Goal: Information Seeking & Learning: Learn about a topic

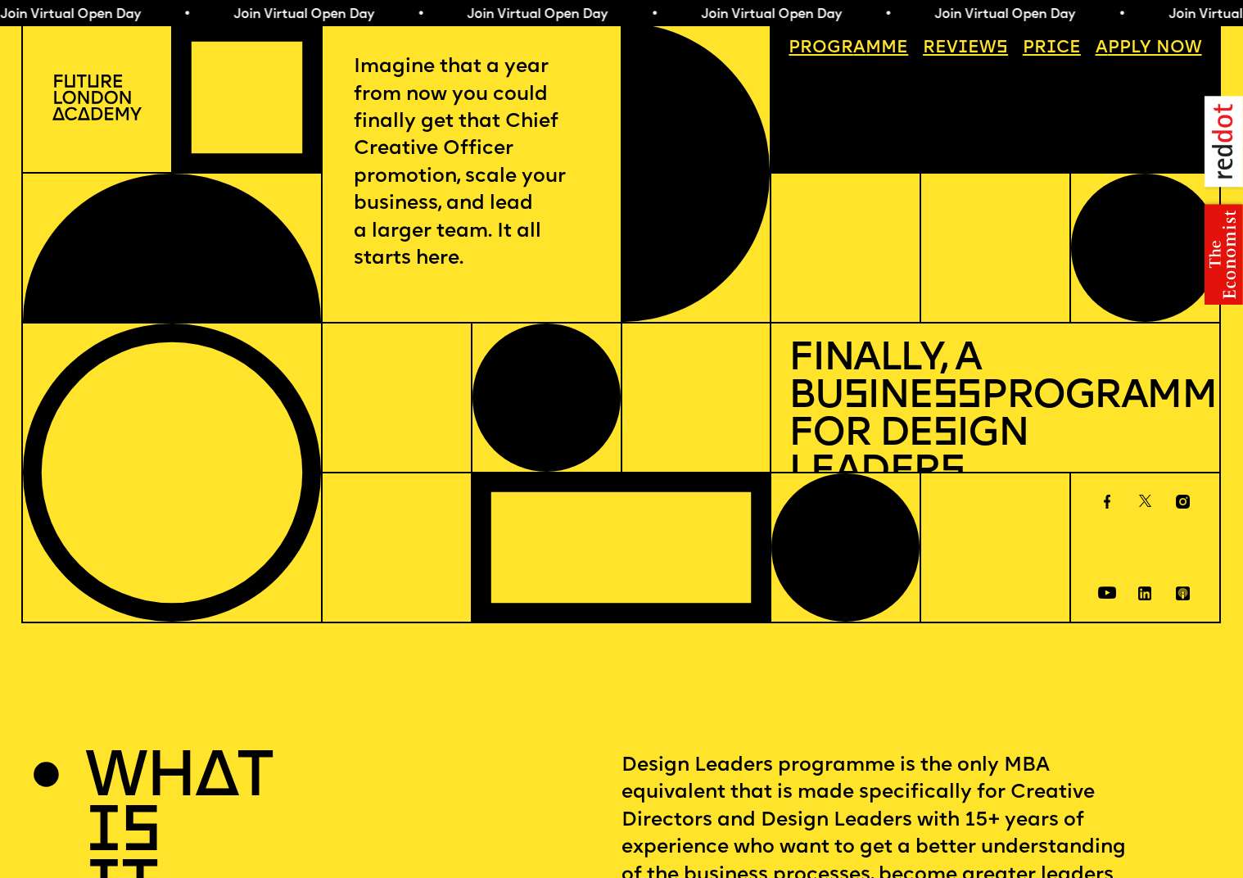
click at [1046, 49] on link "Price" at bounding box center [1051, 49] width 75 height 34
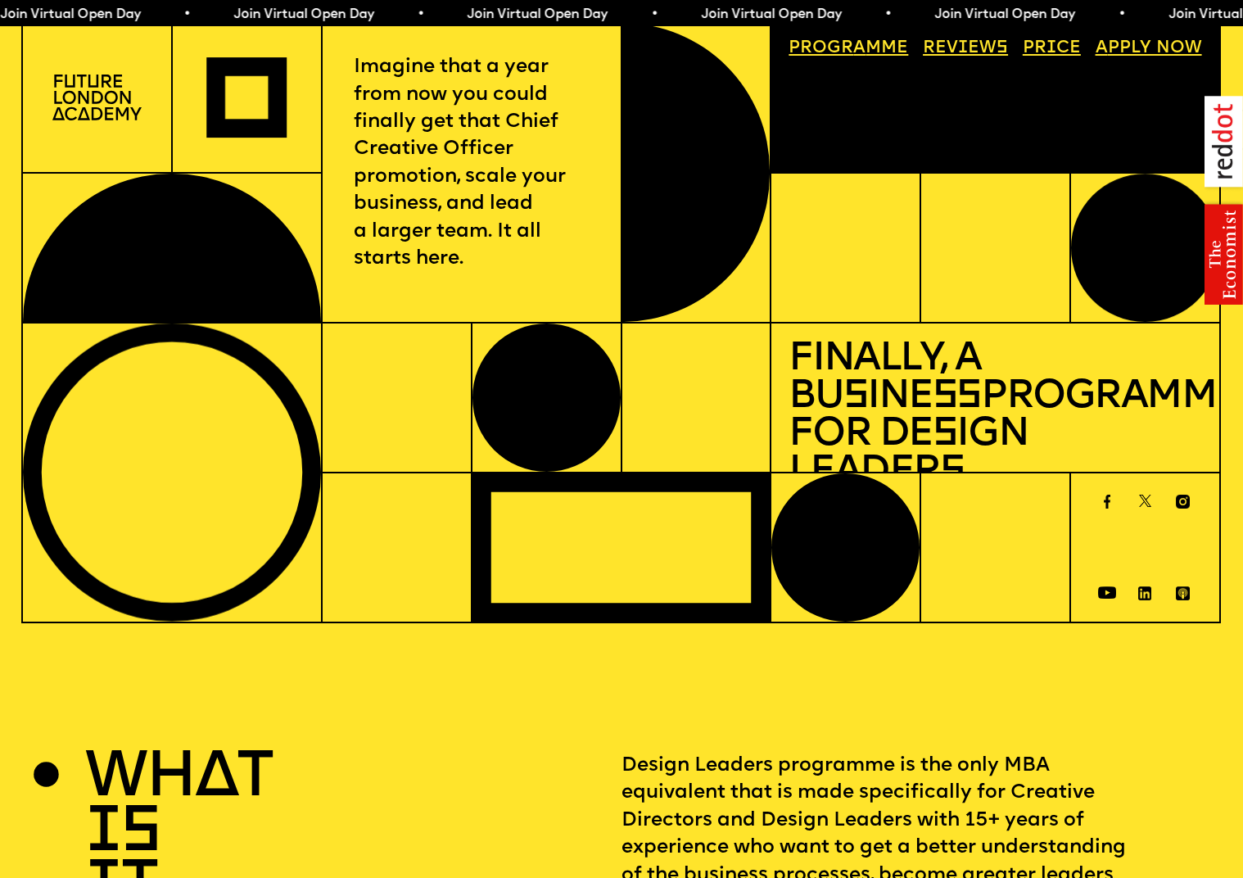
click at [875, 53] on link "Progr a mme" at bounding box center [849, 49] width 137 height 34
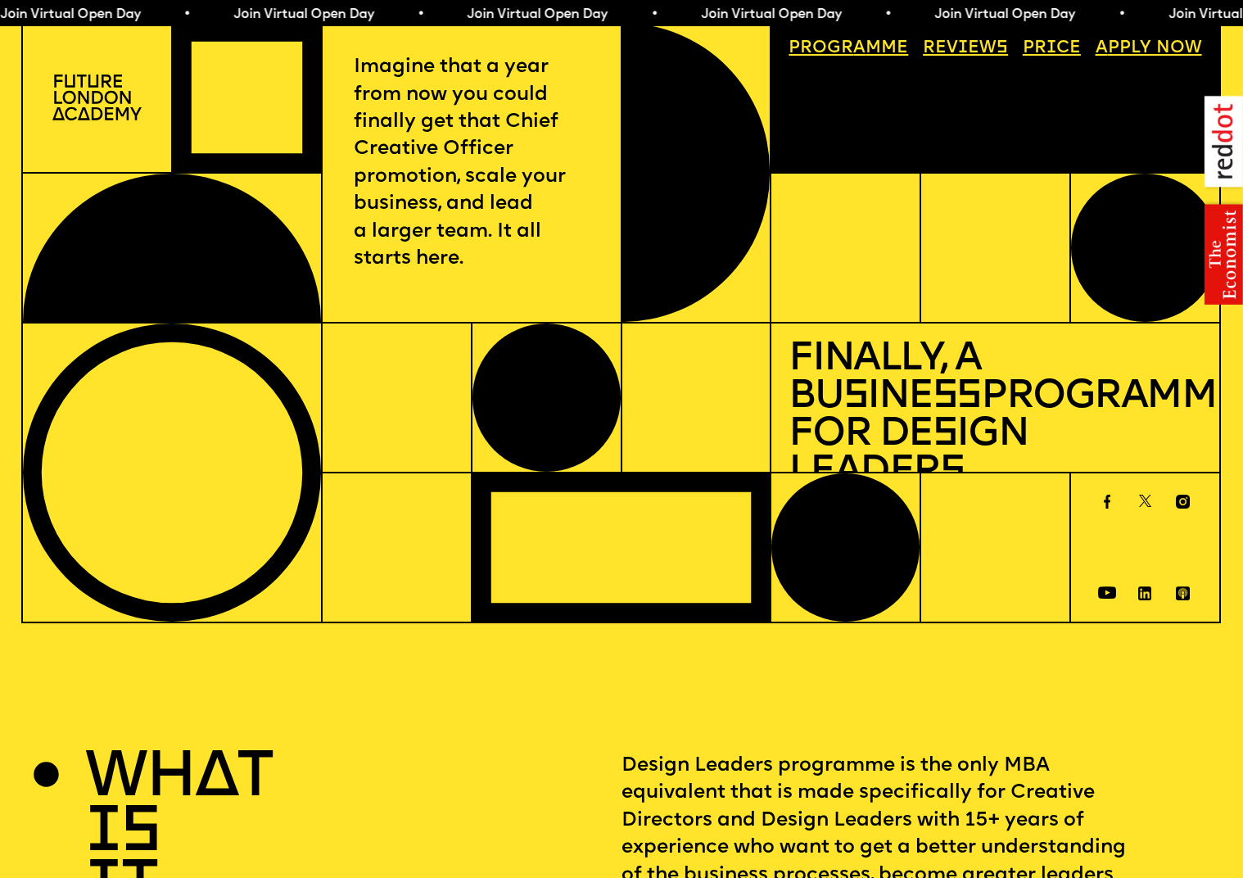
click at [114, 114] on img at bounding box center [96, 97] width 89 height 45
click at [96, 109] on img at bounding box center [96, 97] width 89 height 45
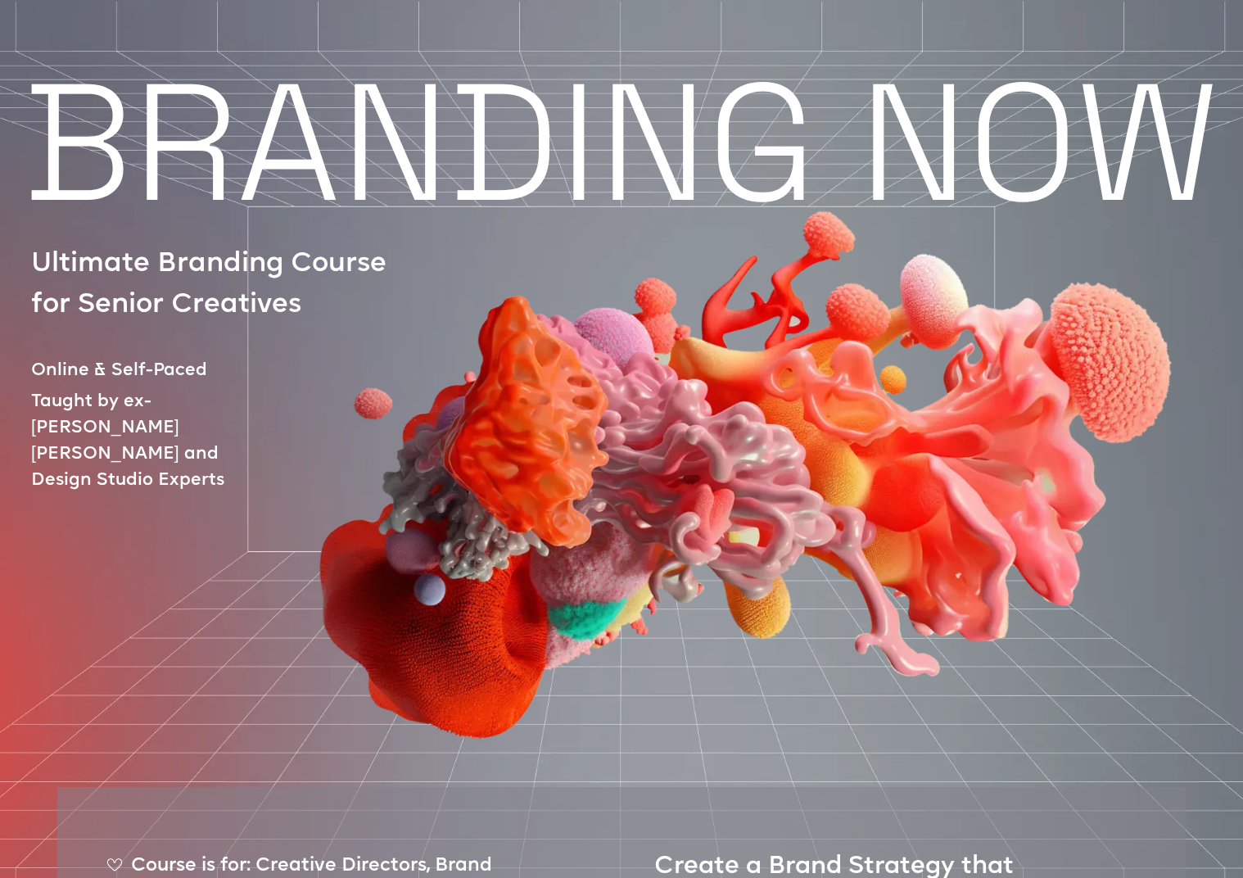
scroll to position [16, 0]
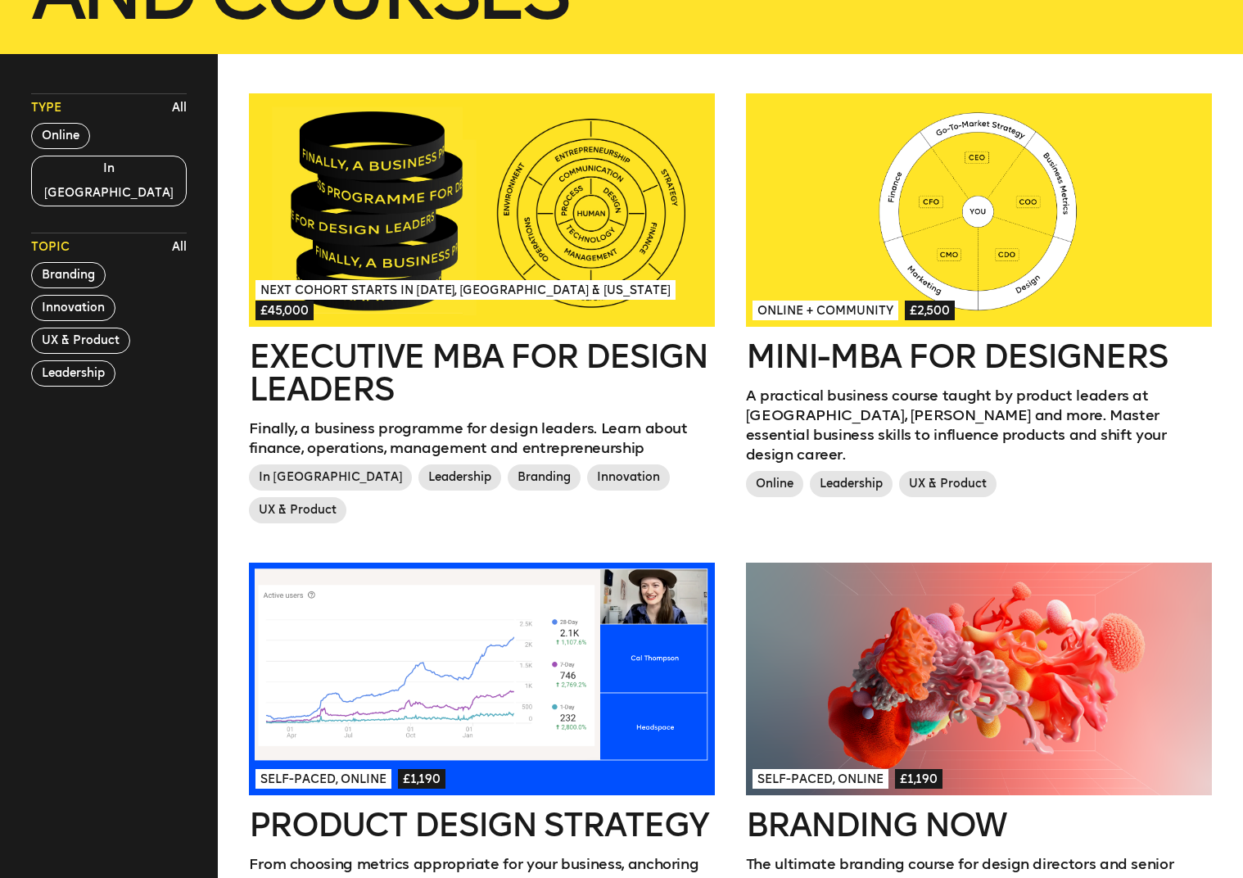
scroll to position [518, 0]
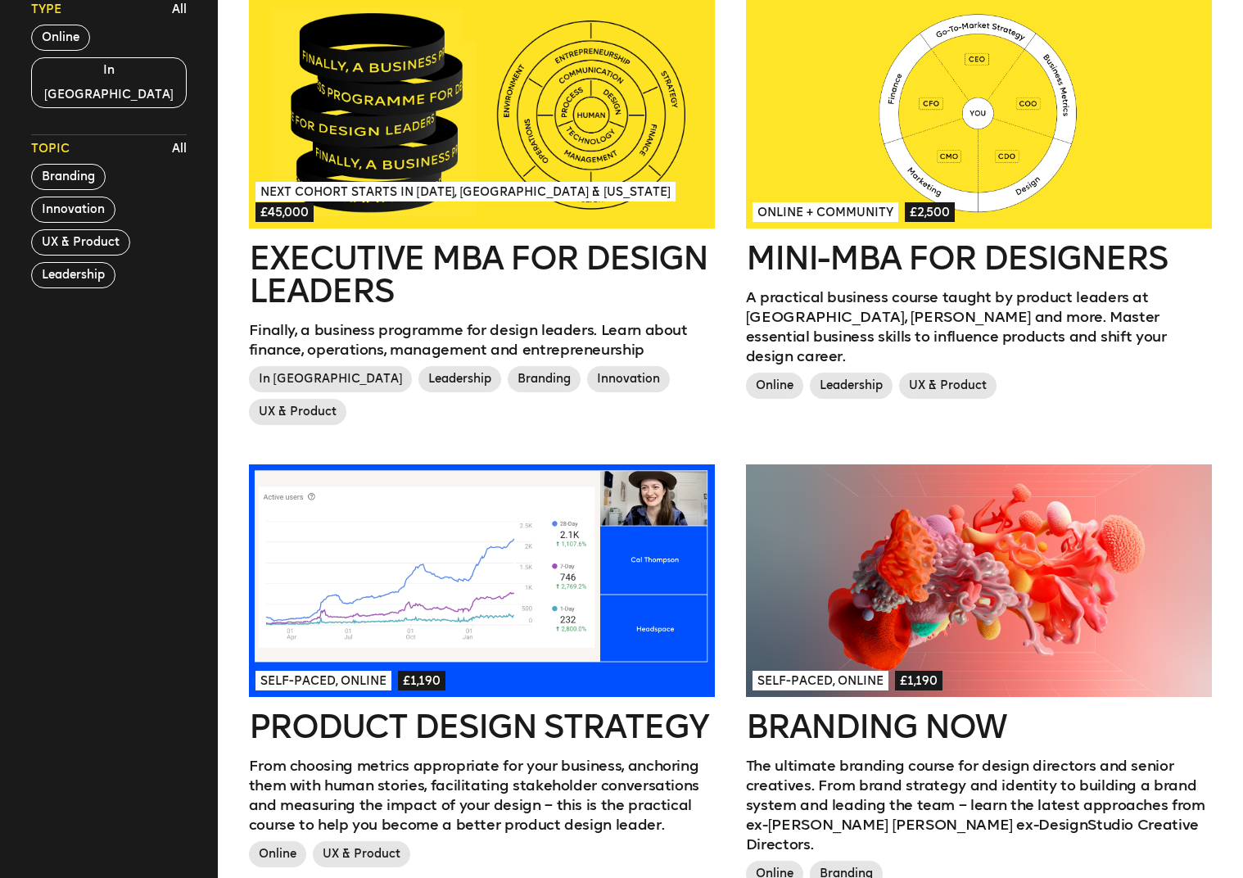
click at [808, 269] on h2 "Mini-MBA for Designers" at bounding box center [979, 258] width 466 height 33
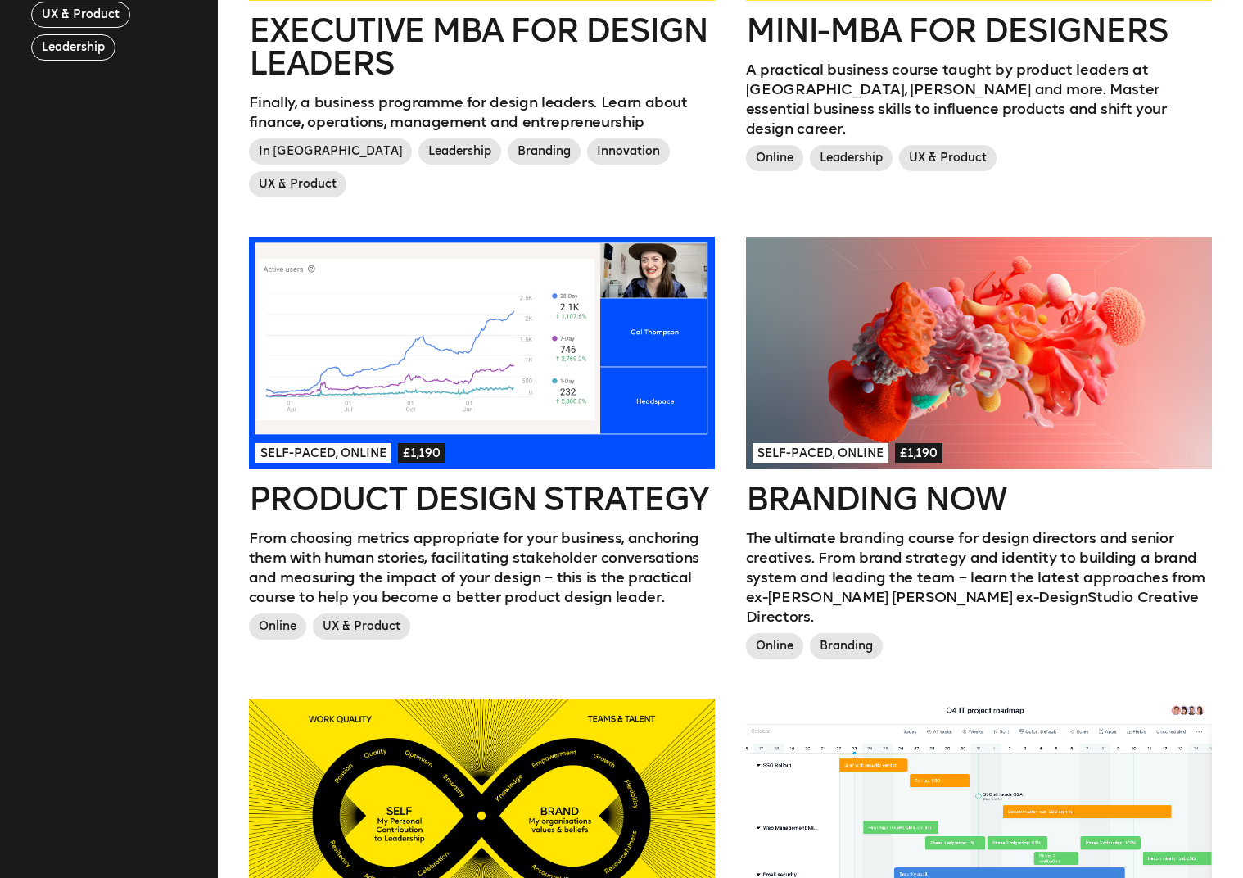
scroll to position [901, 0]
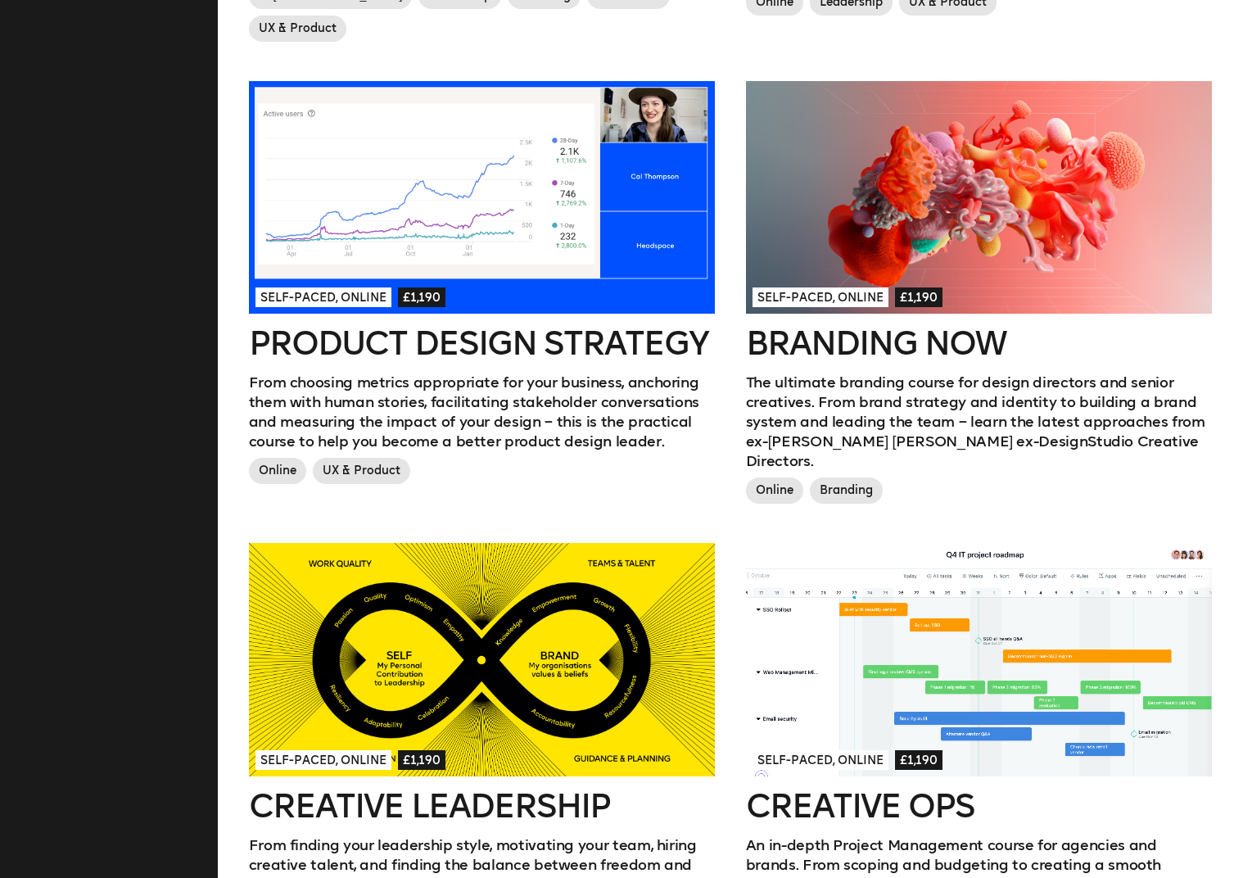
click at [621, 327] on h2 "Product Design Strategy" at bounding box center [482, 343] width 466 height 33
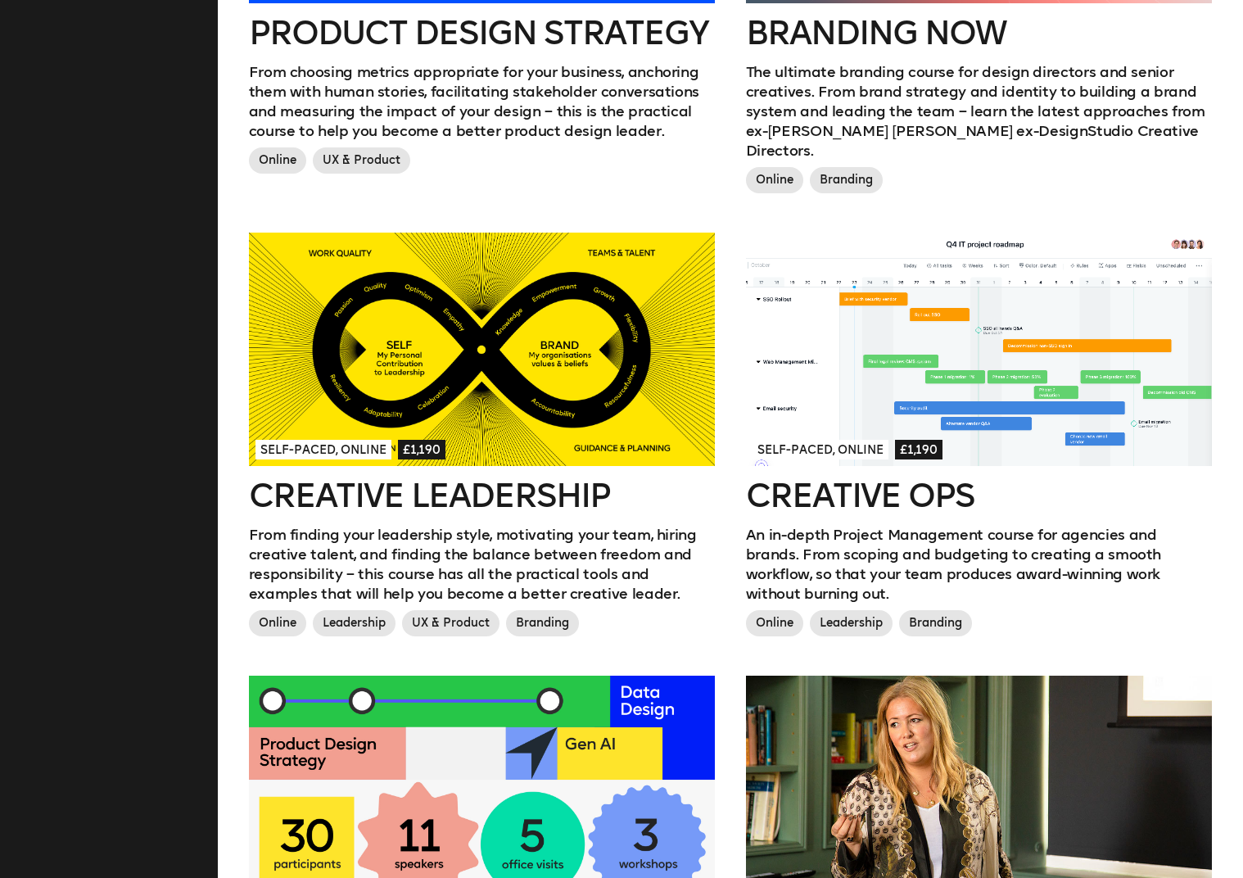
scroll to position [1213, 0]
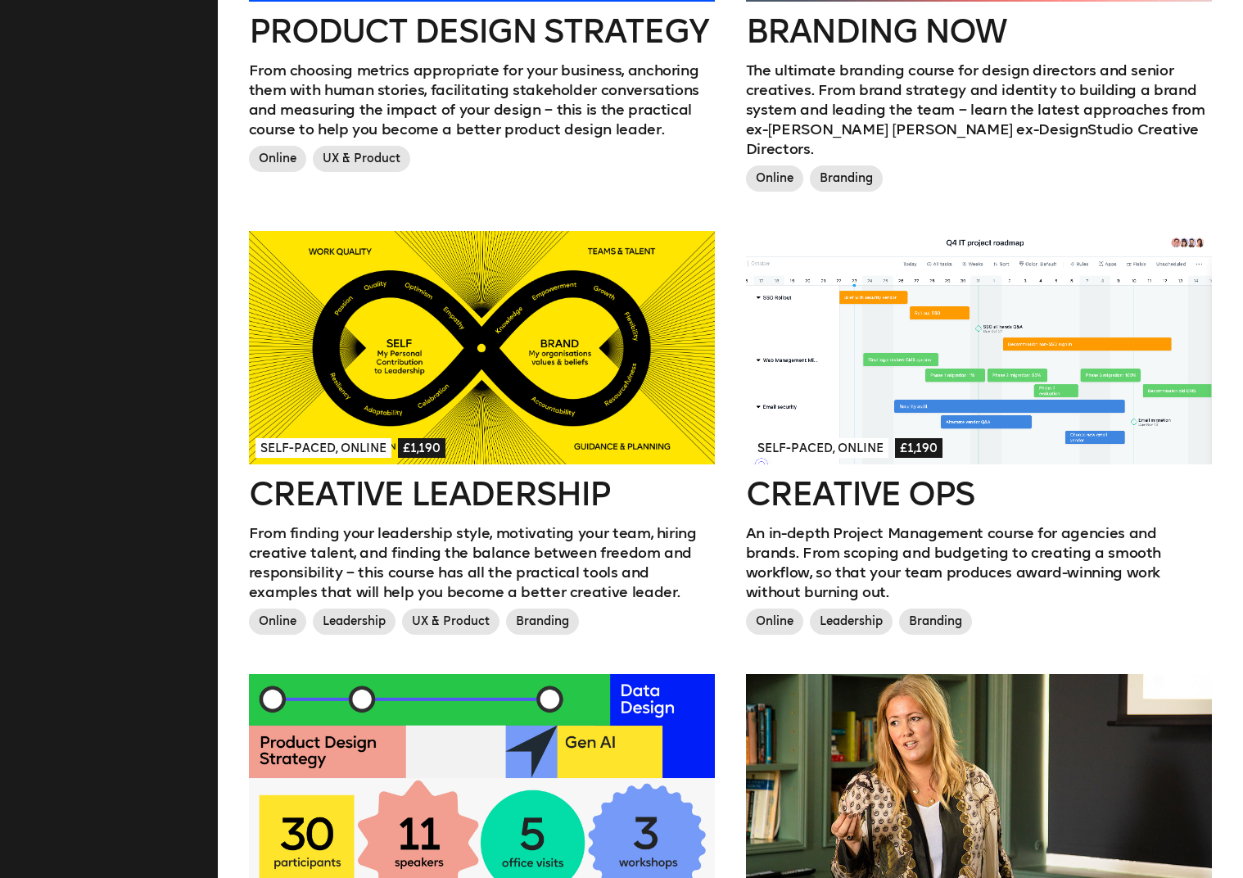
click at [881, 478] on h2 "Creative Ops" at bounding box center [979, 494] width 466 height 33
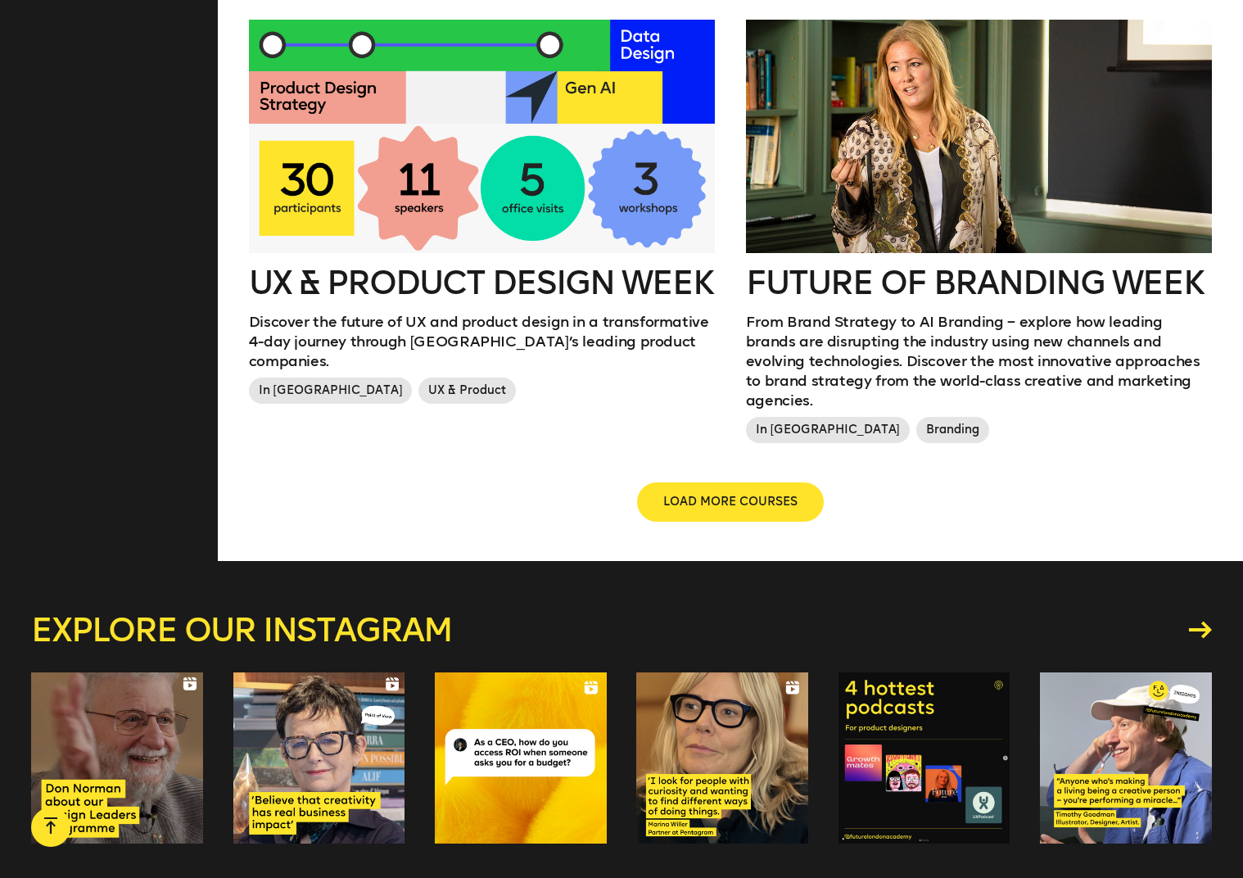
scroll to position [2014, 0]
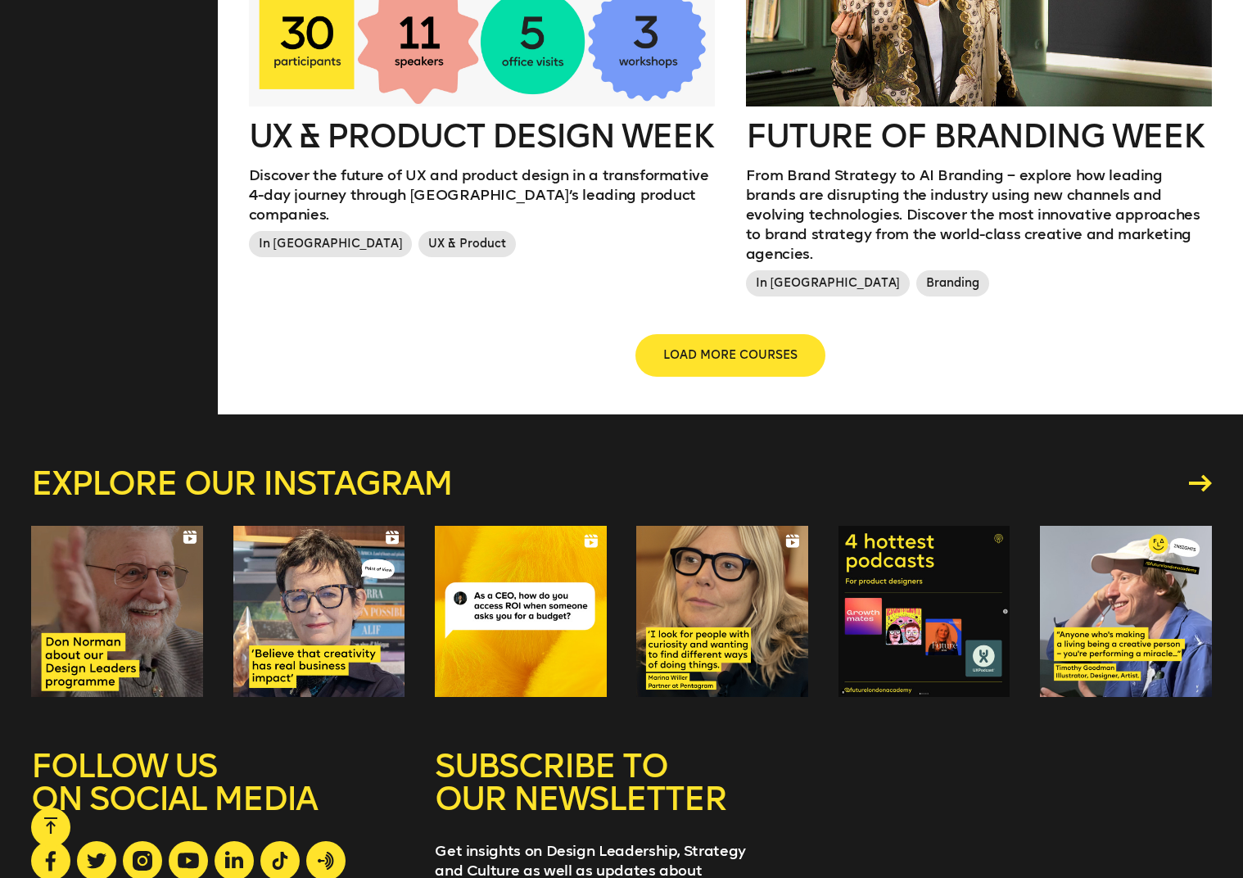
click at [744, 347] on span "LOAD MORE COURSES" at bounding box center [730, 355] width 134 height 16
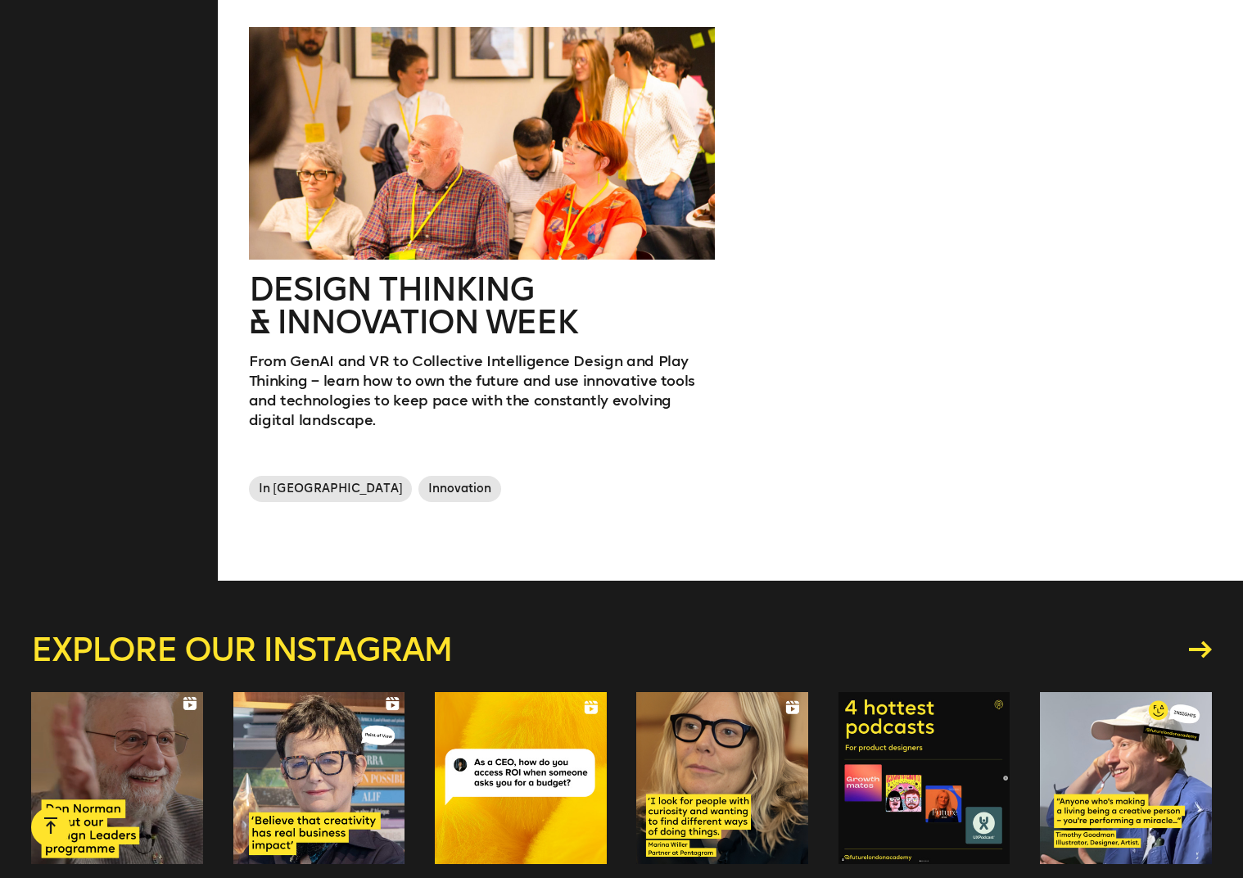
scroll to position [2460, 0]
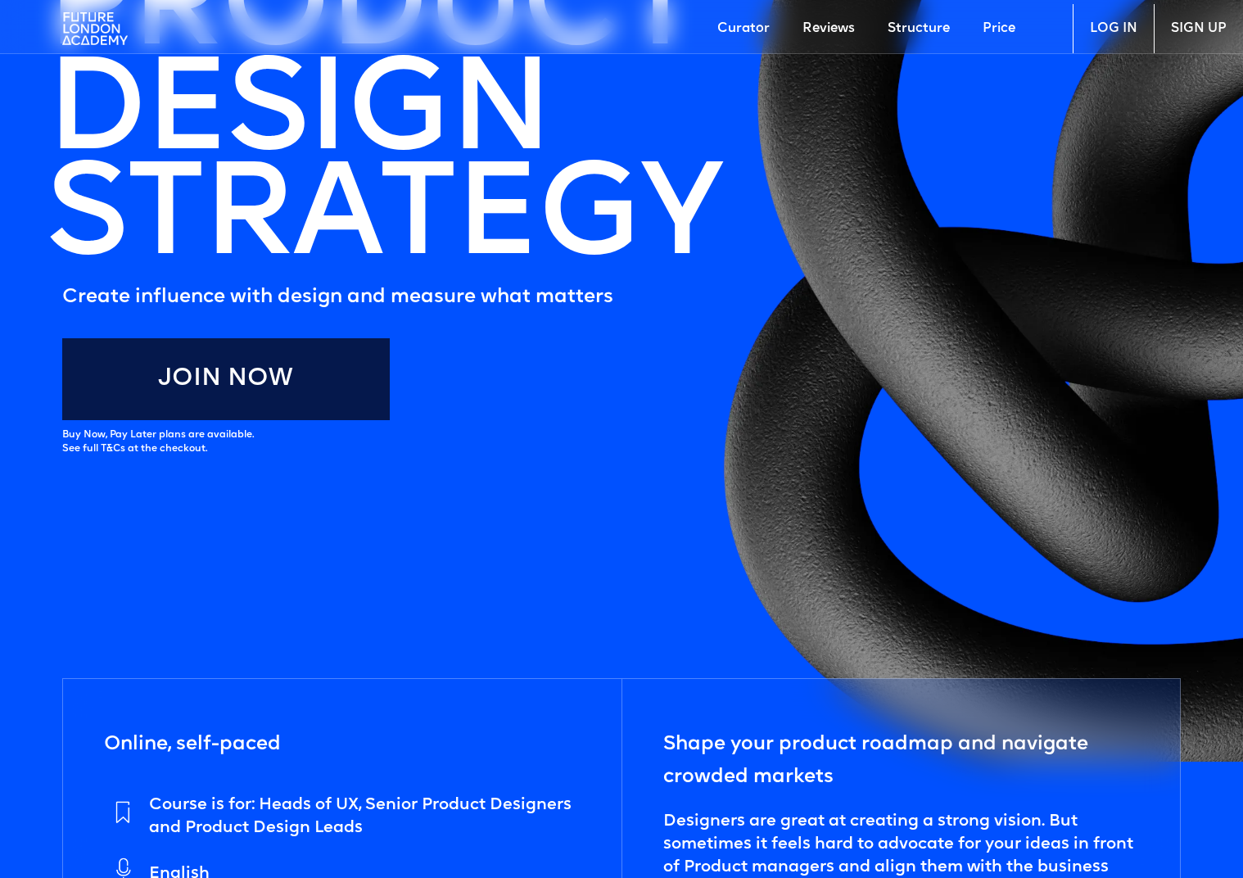
scroll to position [369, 0]
